Goal: Task Accomplishment & Management: Use online tool/utility

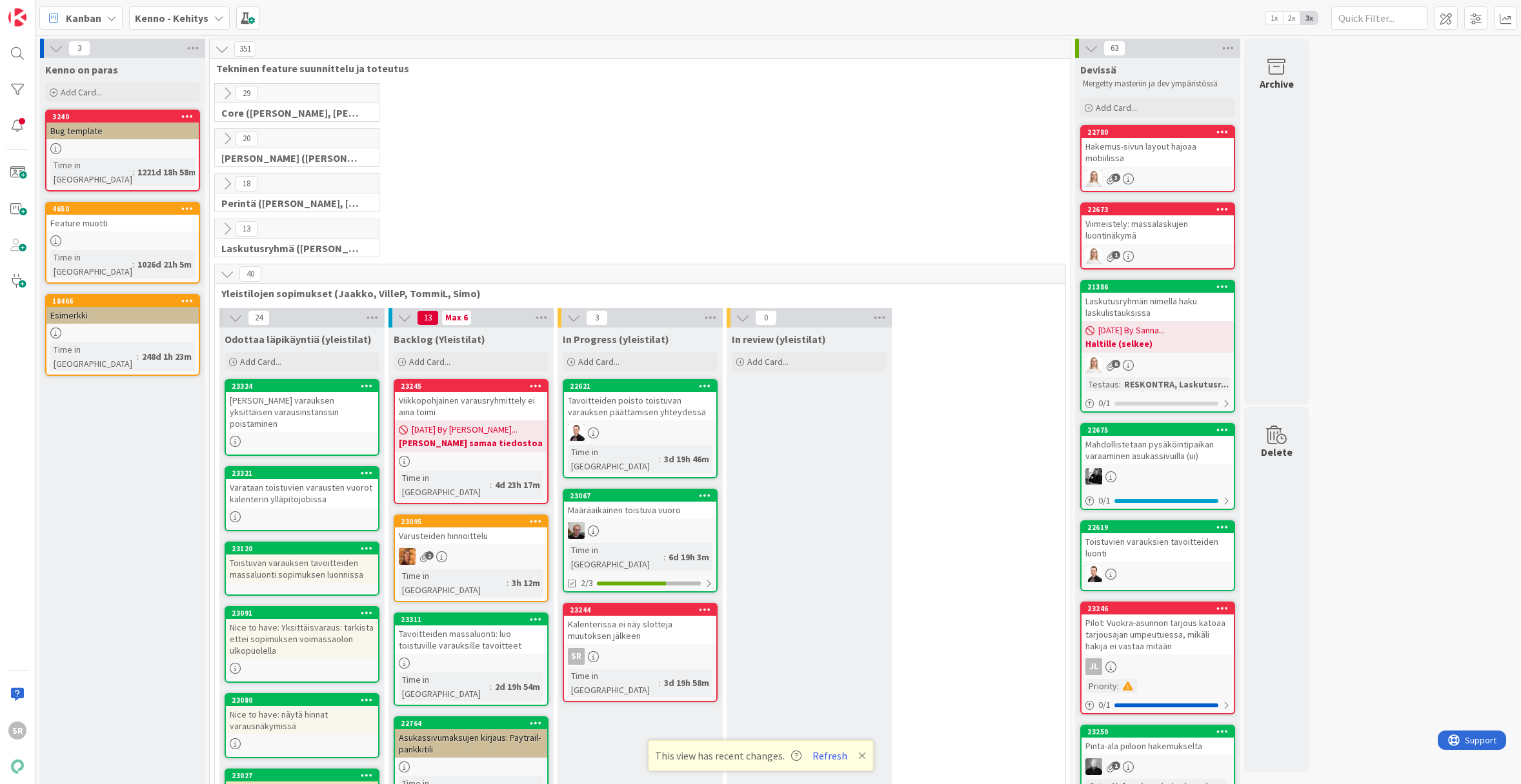
scroll to position [220, 0]
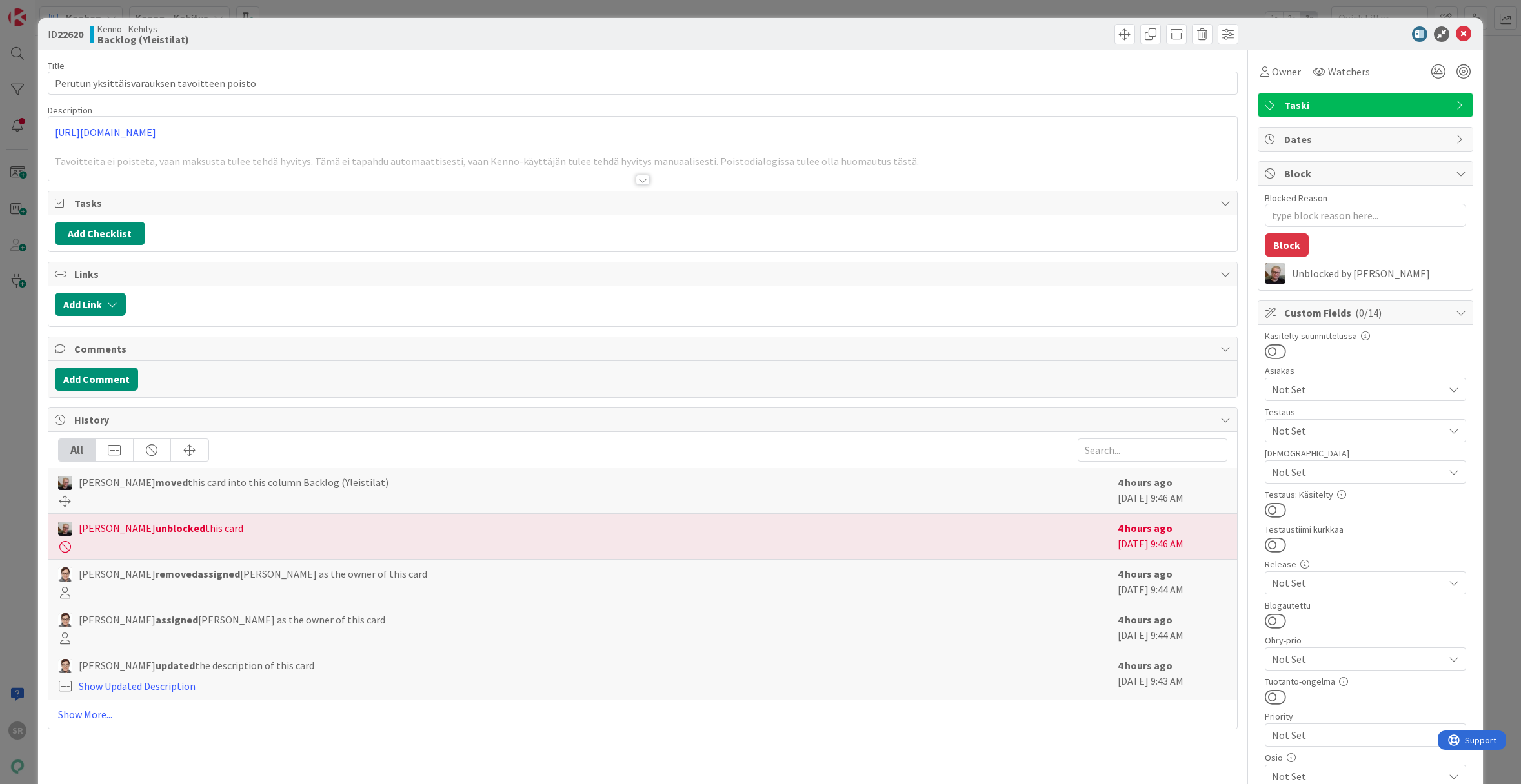
click at [636, 180] on div at bounding box center [643, 180] width 14 height 10
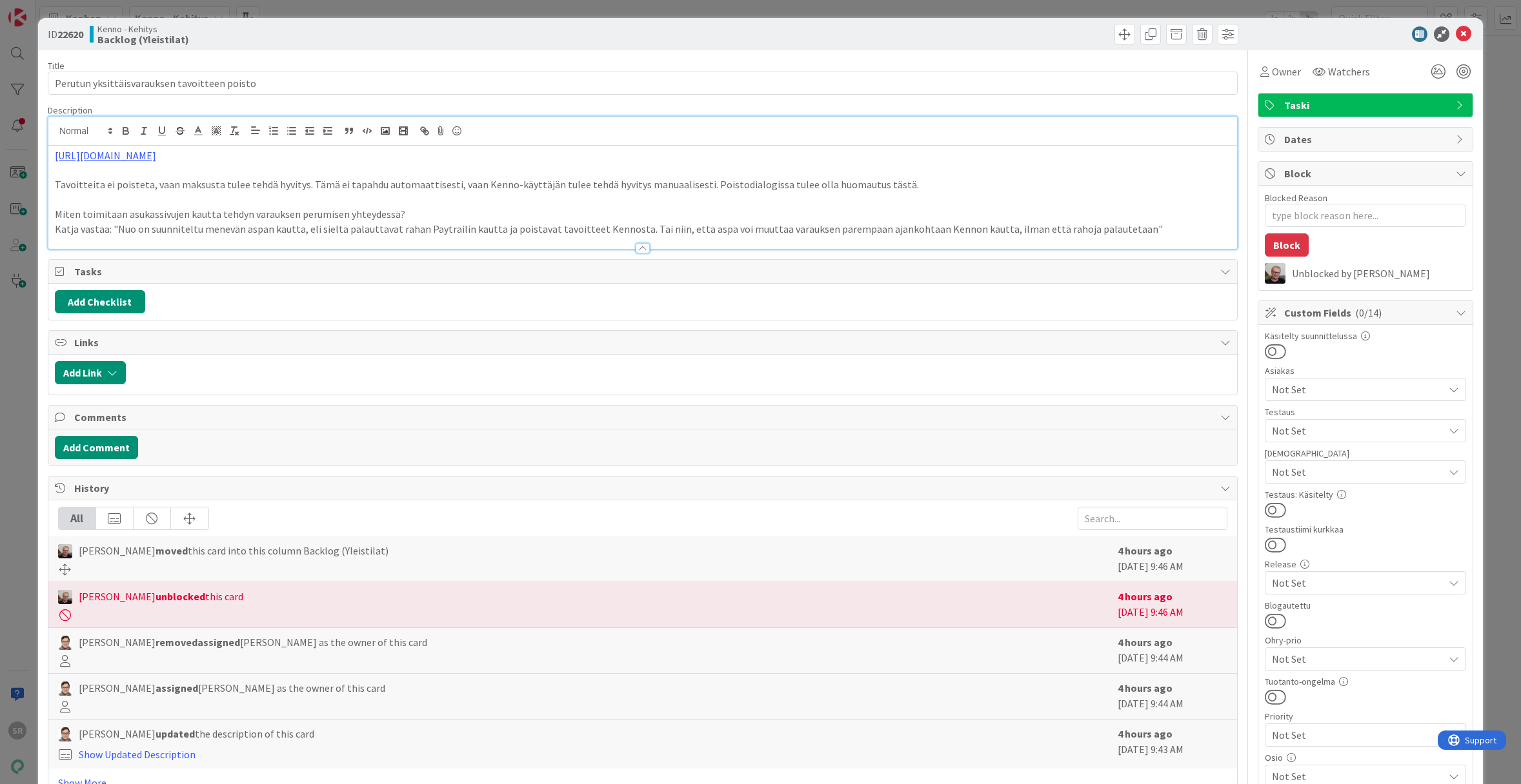
type textarea "x"
click at [1457, 34] on icon at bounding box center [1463, 34] width 16 height 16
